Goal: Task Accomplishment & Management: Manage account settings

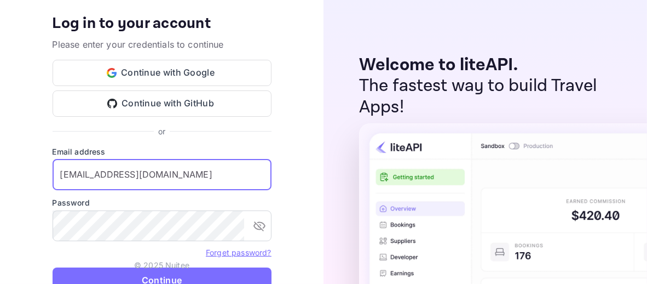
type input "[EMAIL_ADDRESS][DOMAIN_NAME]"
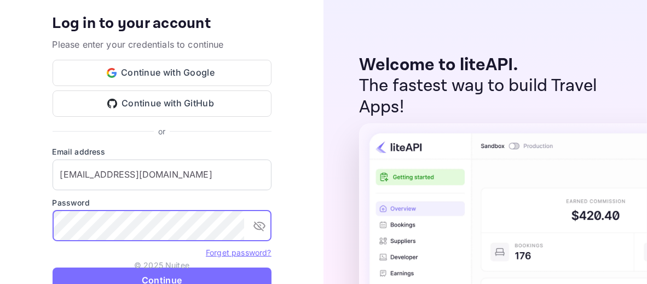
click at [53, 267] on button "Continue" at bounding box center [162, 280] width 219 height 26
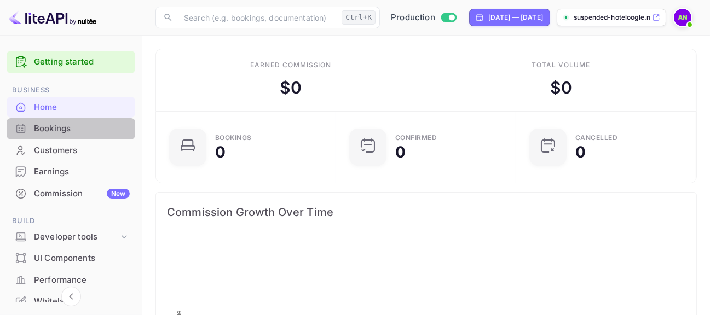
click at [70, 125] on div "Bookings" at bounding box center [82, 129] width 96 height 13
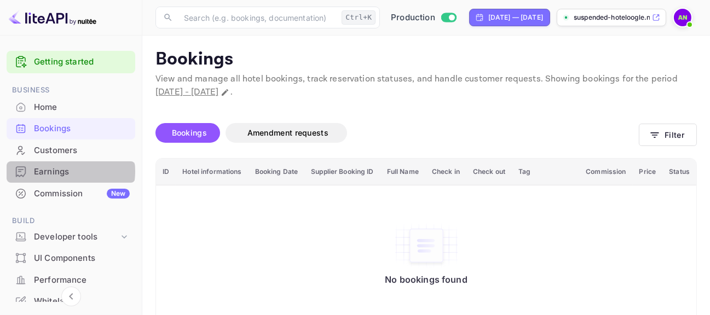
click at [61, 171] on div "Earnings" at bounding box center [82, 172] width 96 height 13
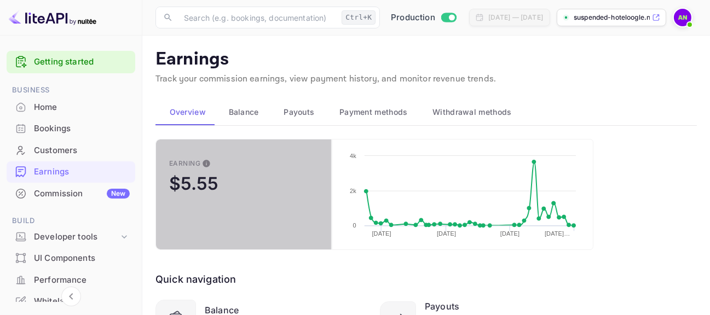
click at [240, 162] on button "Earning $5.55" at bounding box center [243, 194] width 176 height 111
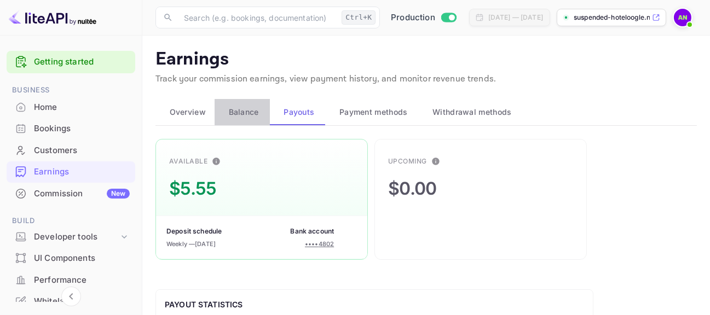
click at [244, 117] on span "Balance" at bounding box center [244, 112] width 30 height 13
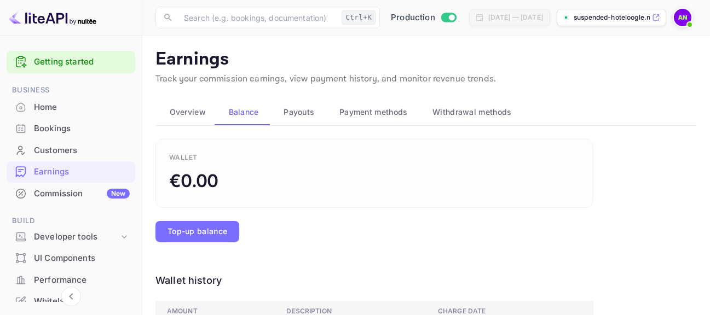
click at [334, 118] on button "Payment methods" at bounding box center [371, 112] width 93 height 26
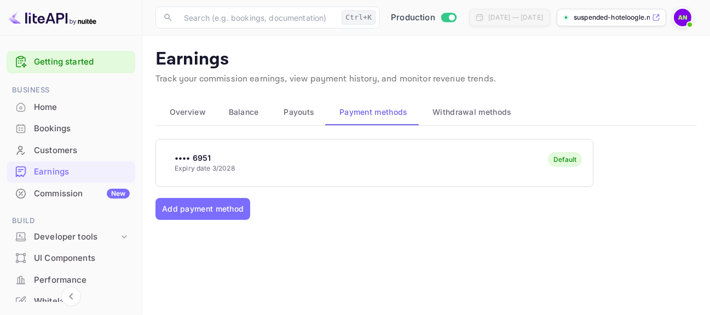
click at [449, 112] on span "Withdrawal methods" at bounding box center [472, 112] width 79 height 13
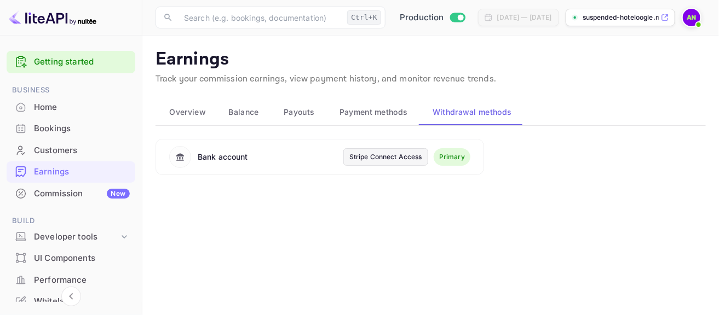
click at [411, 154] on div "Stripe Connect Access" at bounding box center [385, 157] width 73 height 10
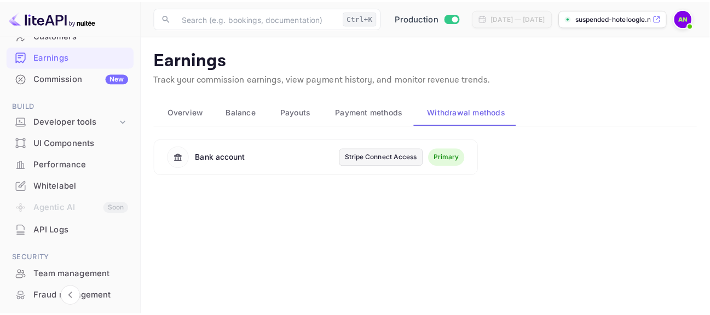
scroll to position [122, 0]
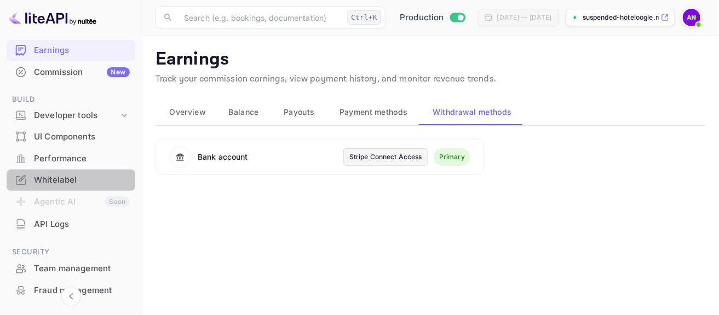
click at [96, 176] on div "Whitelabel" at bounding box center [82, 180] width 96 height 13
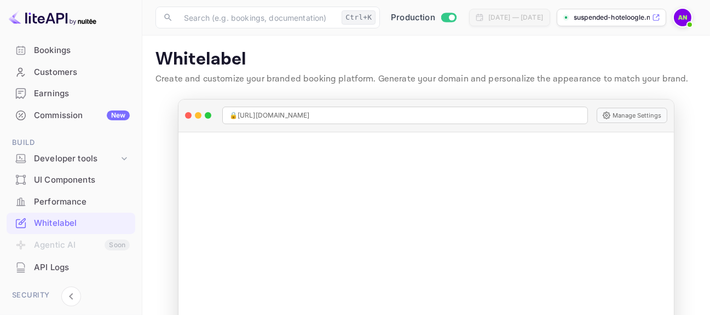
scroll to position [61, 0]
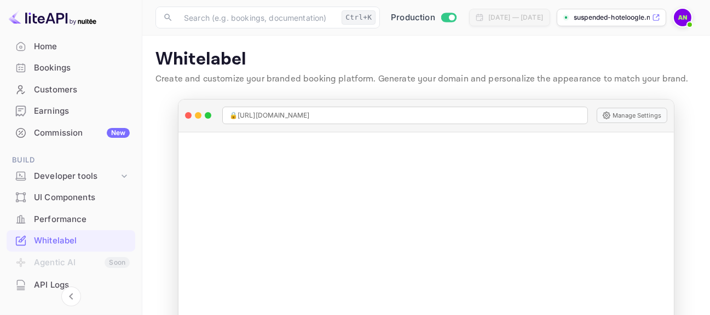
click at [76, 140] on div "Commission New" at bounding box center [71, 133] width 129 height 21
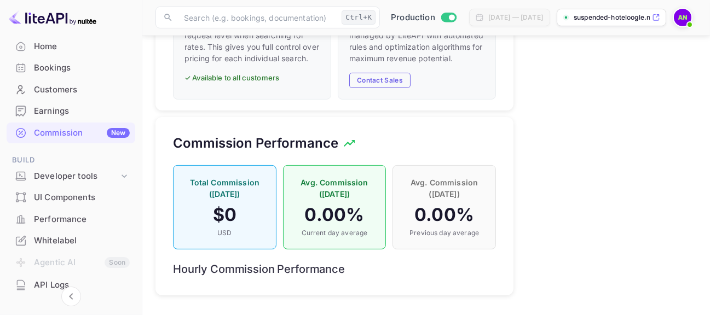
scroll to position [607, 0]
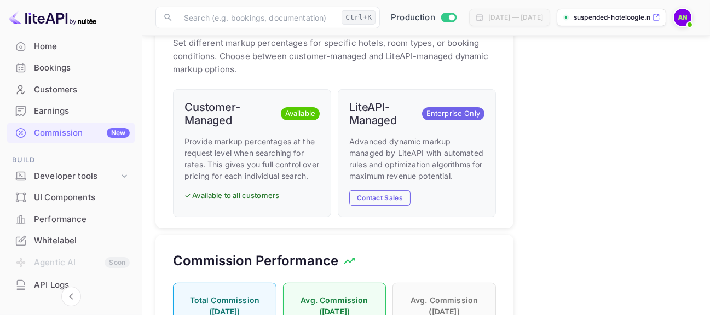
click at [254, 201] on p "✓ Available to all customers" at bounding box center [252, 196] width 135 height 11
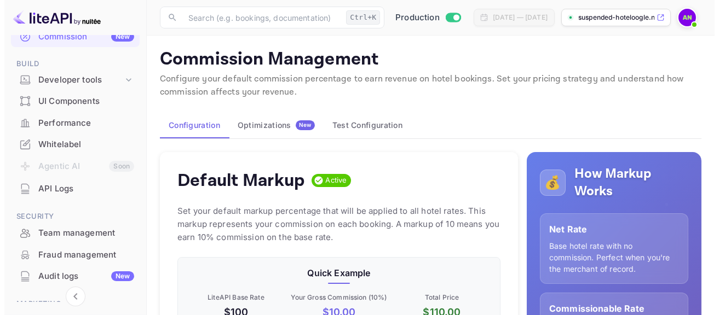
scroll to position [51, 0]
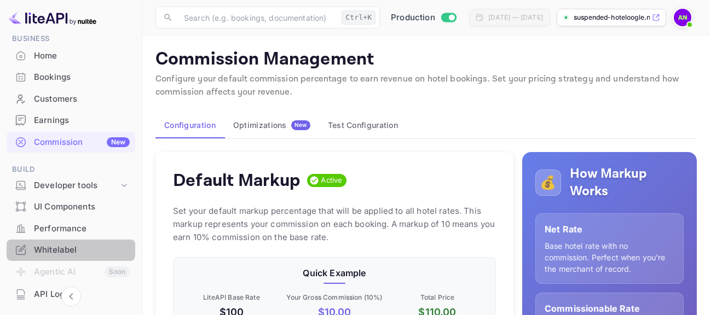
click at [66, 246] on div "Whitelabel" at bounding box center [82, 250] width 96 height 13
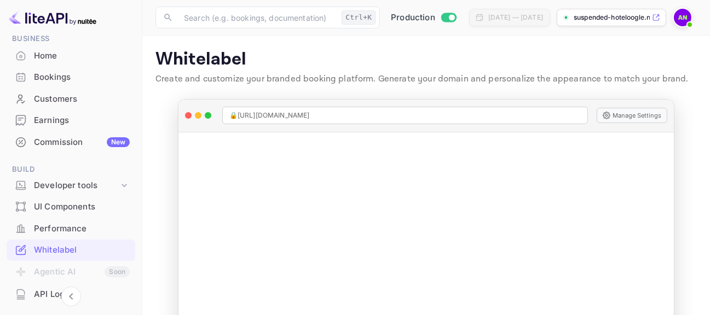
click at [502, 177] on div "Manage Whitelabel Settings" at bounding box center [426, 241] width 496 height 218
click at [644, 118] on button "Manage Settings" at bounding box center [632, 115] width 71 height 15
click at [679, 20] on img at bounding box center [683, 18] width 18 height 18
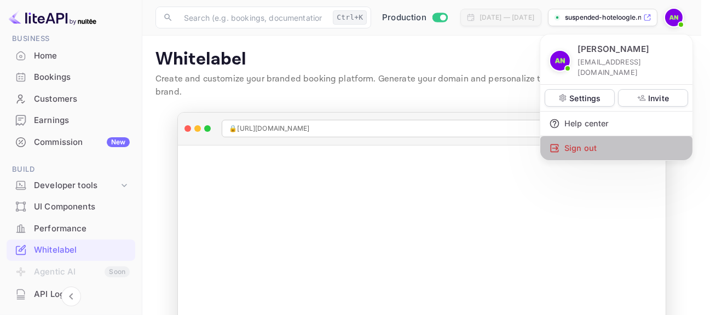
click at [581, 142] on div "Sign out" at bounding box center [616, 148] width 152 height 24
